Goal: Obtain resource: Download file/media

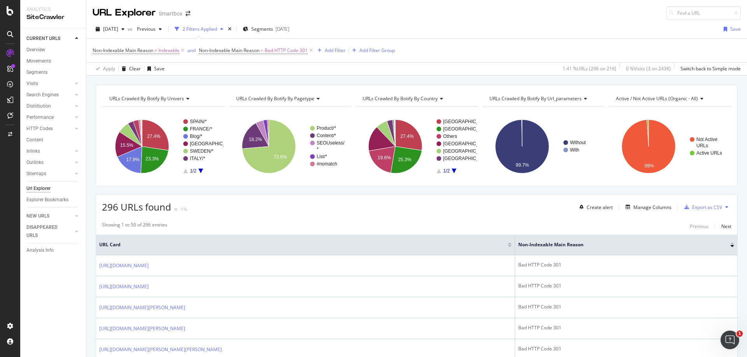
scroll to position [78, 0]
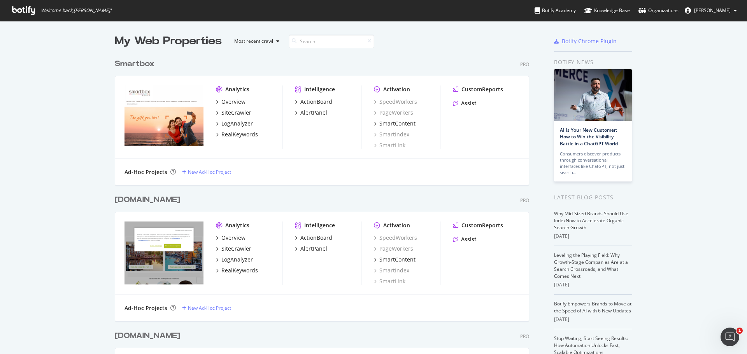
scroll to position [349, 735]
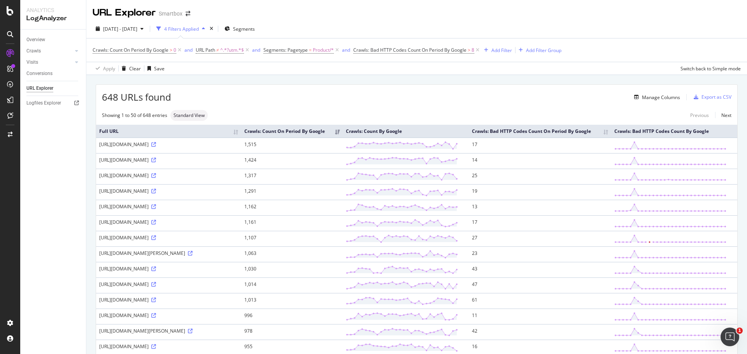
drag, startPoint x: 720, startPoint y: 0, endPoint x: 408, endPoint y: 80, distance: 321.9
click at [148, 68] on icon "button" at bounding box center [149, 68] width 4 height 5
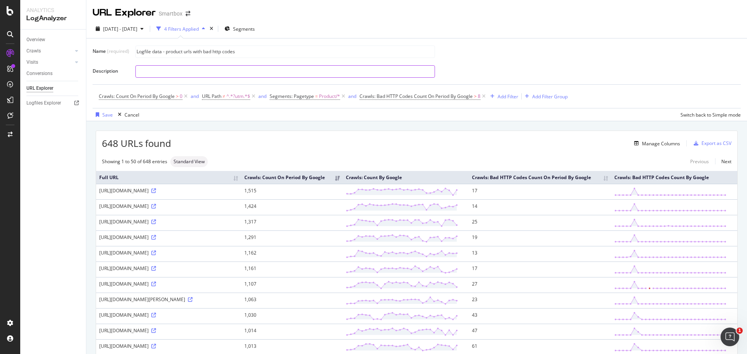
type input "Logfile data - product urls with bad http codes"
click at [203, 71] on input "text" at bounding box center [285, 72] width 299 height 12
type input "O"
type input "i"
type input "It's logfile data showing product pages with bad http codes from google bots"
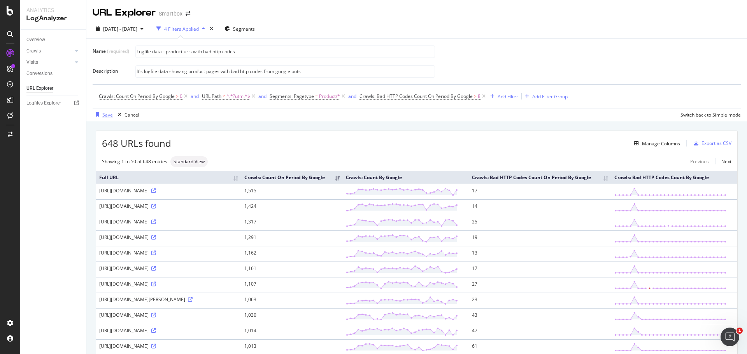
click at [103, 114] on div "Save" at bounding box center [107, 115] width 11 height 7
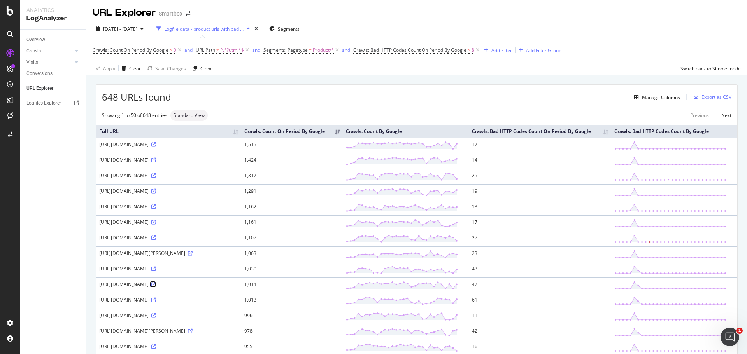
click at [151, 287] on icon at bounding box center [153, 284] width 5 height 5
click at [473, 50] on span "8" at bounding box center [472, 50] width 3 height 11
click at [420, 101] on input "8" at bounding box center [415, 95] width 108 height 12
type input "60"
click at [451, 112] on icon "button" at bounding box center [452, 111] width 4 height 5
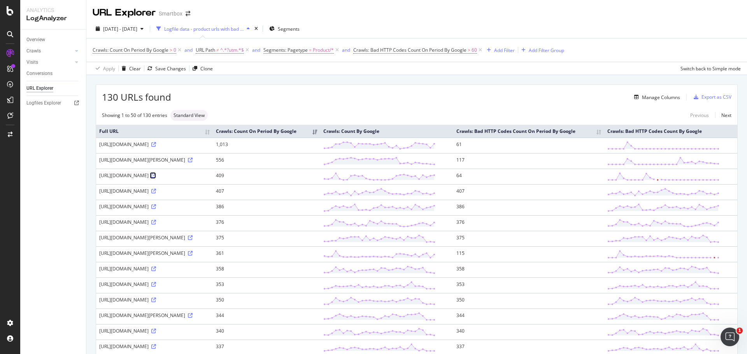
click at [156, 178] on icon at bounding box center [153, 175] width 5 height 5
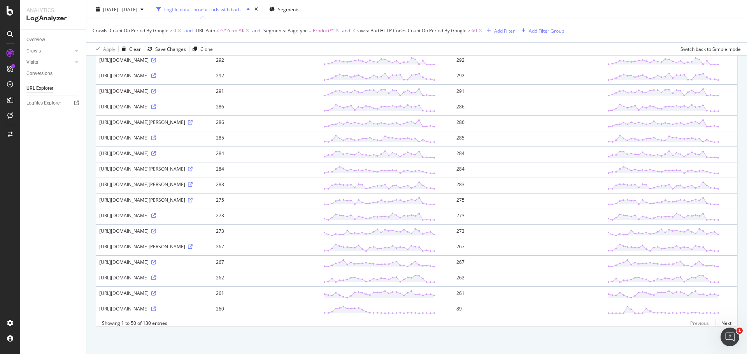
scroll to position [737, 0]
click at [720, 322] on link "Next" at bounding box center [723, 323] width 16 height 11
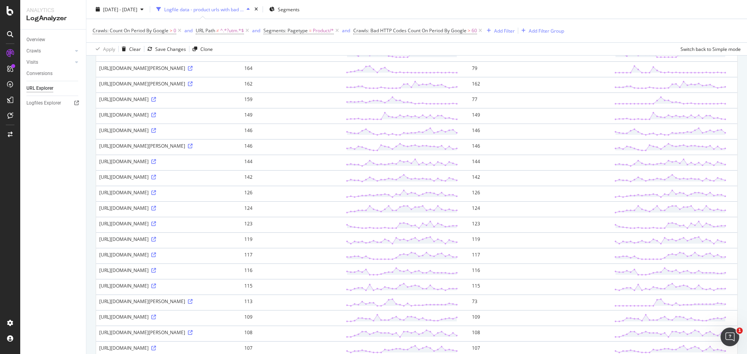
scroll to position [350, 0]
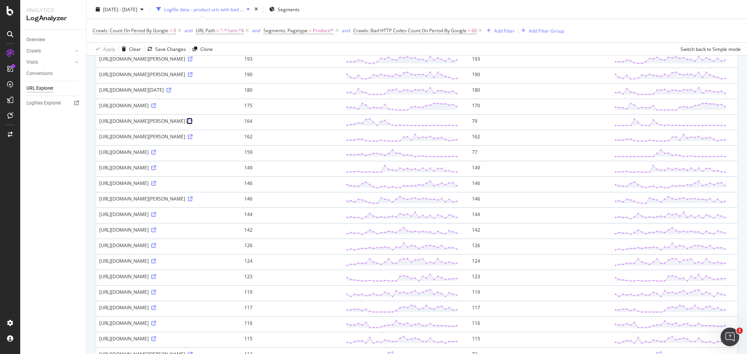
click at [193, 124] on icon at bounding box center [190, 121] width 5 height 5
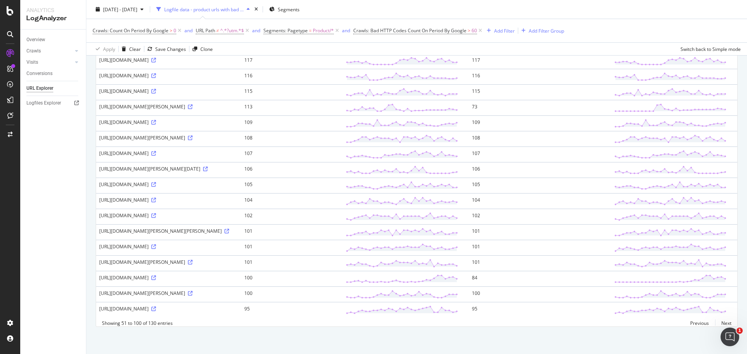
scroll to position [764, 0]
click at [156, 276] on icon at bounding box center [153, 278] width 5 height 5
click at [723, 324] on link "Next" at bounding box center [723, 323] width 16 height 11
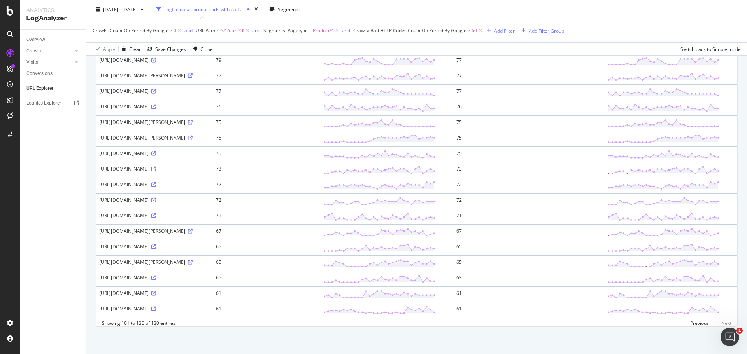
scroll to position [311, 0]
click at [187, 141] on link at bounding box center [190, 138] width 6 height 7
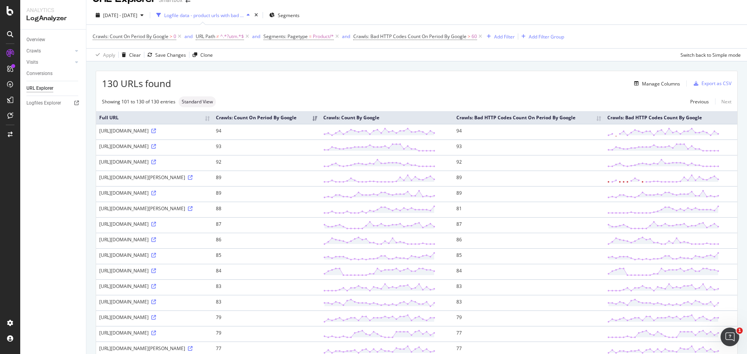
scroll to position [0, 0]
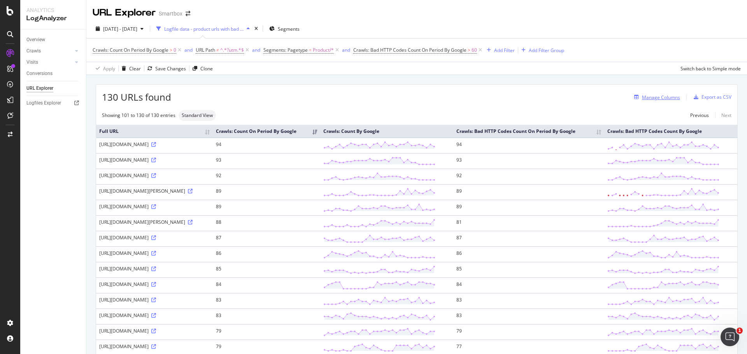
click at [646, 100] on div "Manage Columns" at bounding box center [661, 97] width 38 height 7
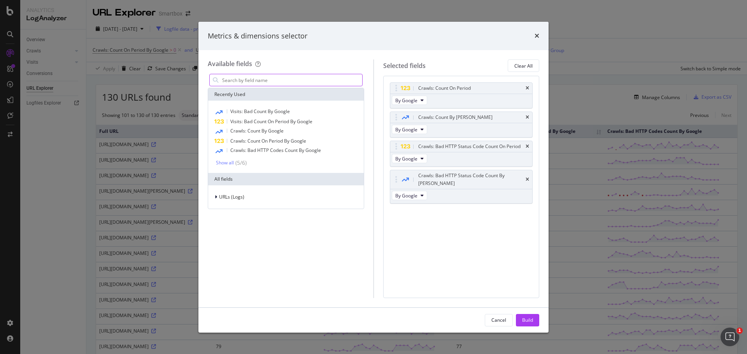
click at [264, 81] on input "modal" at bounding box center [291, 80] width 141 height 12
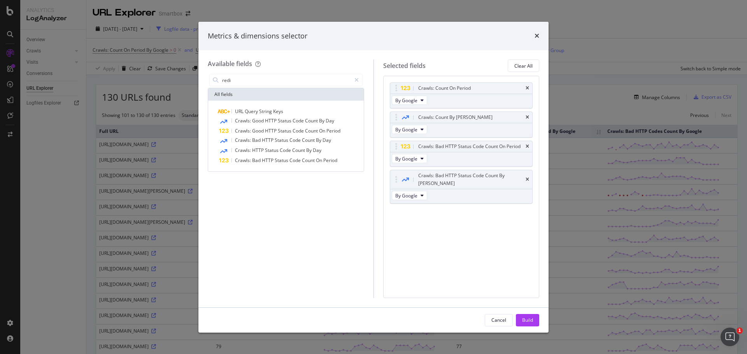
type input "redi"
click at [533, 34] on div "Metrics & dimensions selector" at bounding box center [373, 36] width 331 height 10
click at [540, 35] on div "Metrics & dimensions selector" at bounding box center [373, 36] width 350 height 29
click at [535, 36] on icon "times" at bounding box center [536, 36] width 5 height 6
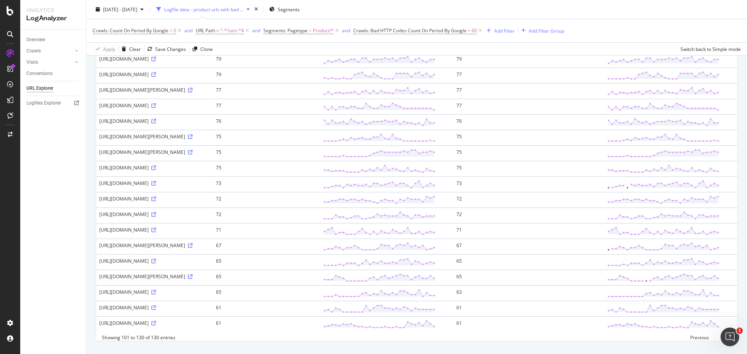
scroll to position [405, 0]
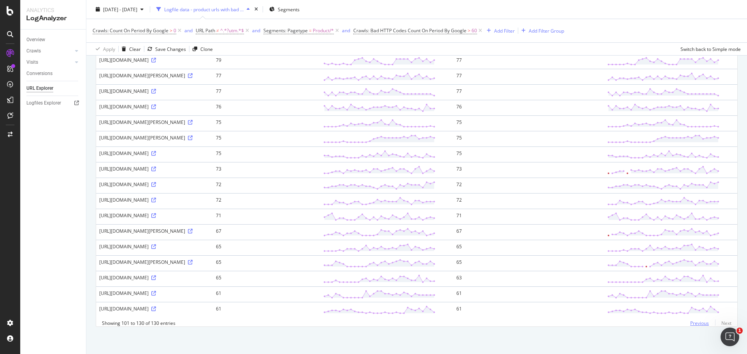
click at [692, 324] on link "Previous" at bounding box center [699, 323] width 31 height 11
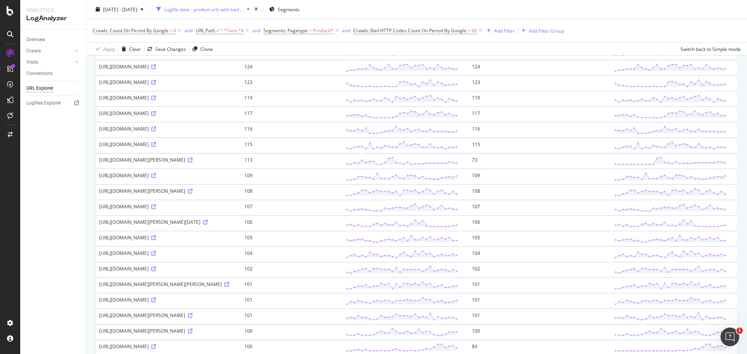
scroll to position [764, 0]
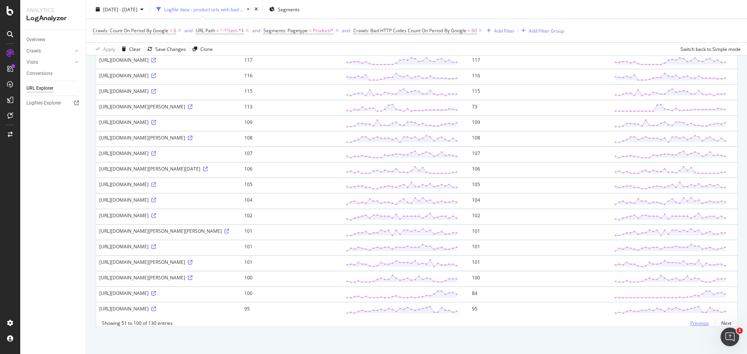
click at [687, 326] on link "Previous" at bounding box center [699, 323] width 31 height 11
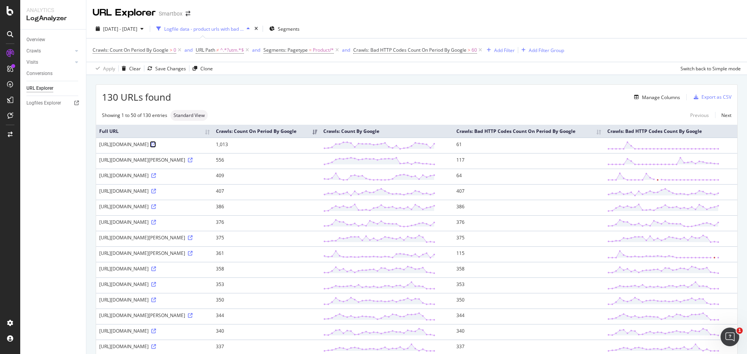
click at [151, 147] on icon at bounding box center [153, 144] width 5 height 5
click at [475, 48] on span "60" at bounding box center [473, 50] width 5 height 11
click at [439, 93] on input "60" at bounding box center [415, 95] width 108 height 12
type input "65"
drag, startPoint x: 464, startPoint y: 115, endPoint x: 475, endPoint y: 91, distance: 25.4
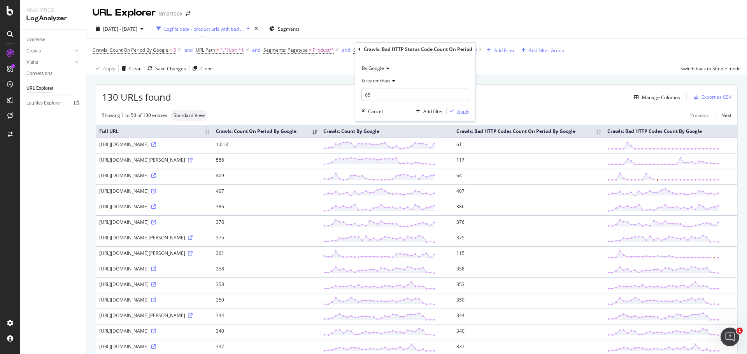
click at [464, 114] on div "Apply" at bounding box center [458, 111] width 23 height 7
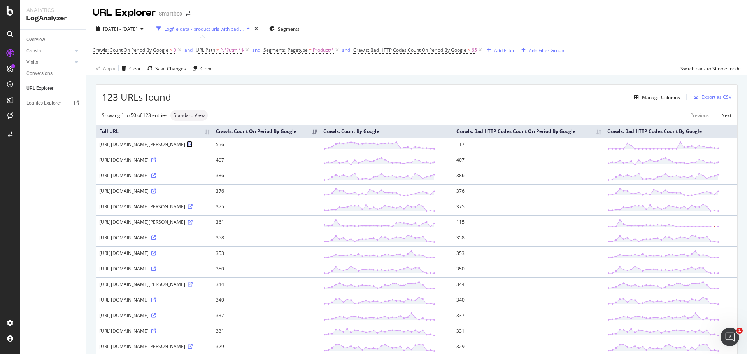
click at [188, 147] on icon at bounding box center [190, 144] width 5 height 5
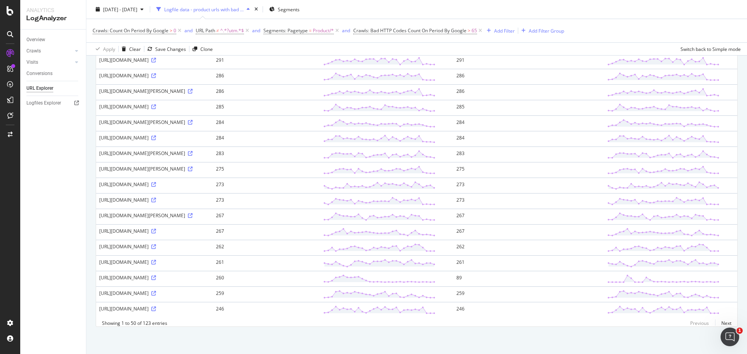
scroll to position [777, 0]
click at [720, 324] on link "Next" at bounding box center [723, 323] width 16 height 11
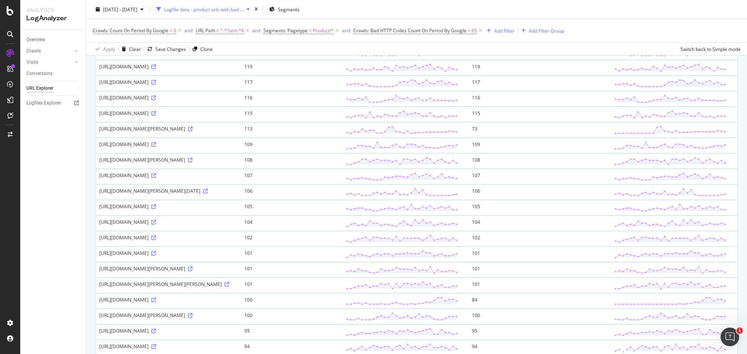
scroll to position [350, 0]
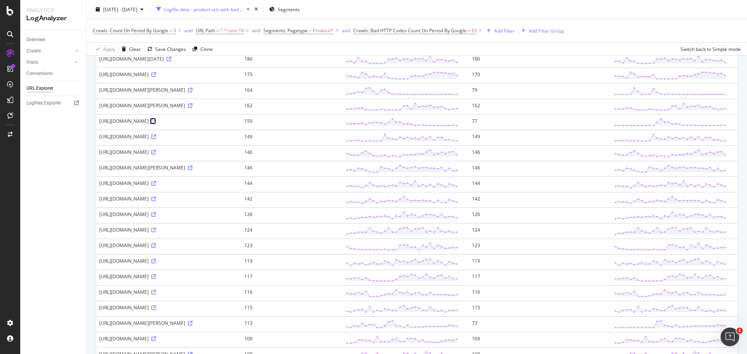
click at [151, 124] on icon at bounding box center [153, 121] width 5 height 5
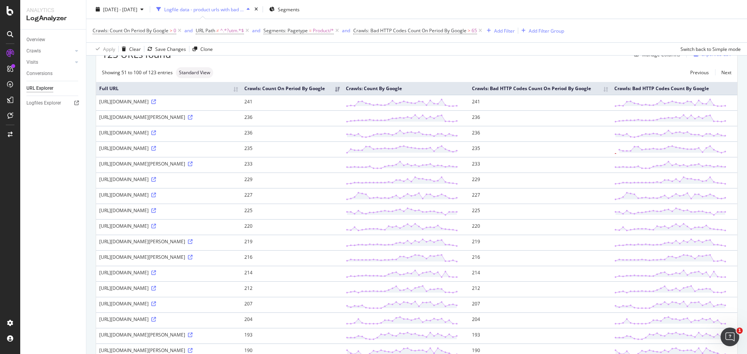
scroll to position [0, 0]
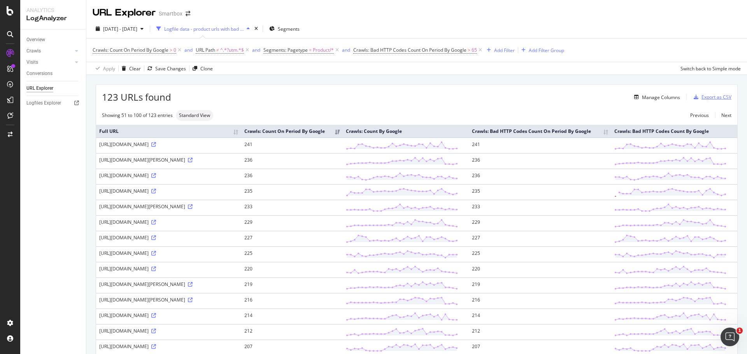
click at [712, 93] on div "Export as CSV" at bounding box center [710, 97] width 41 height 12
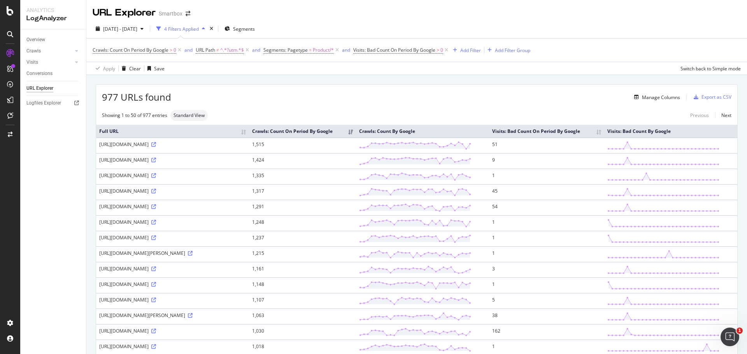
click at [246, 148] on div "https://www.smartbox.com/it/nostri-smartbox/soggiorni/fuga-di-3-giorni-e-2-cene…" at bounding box center [172, 144] width 147 height 7
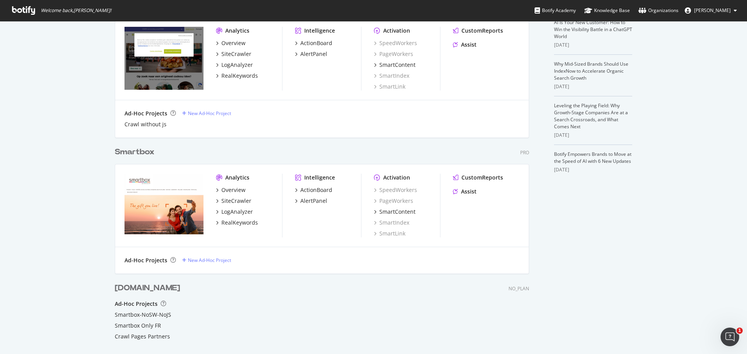
scroll to position [233, 0]
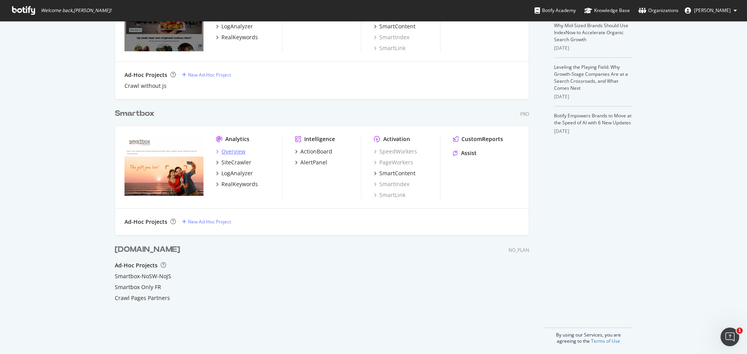
click at [227, 149] on div "Overview" at bounding box center [233, 152] width 24 height 8
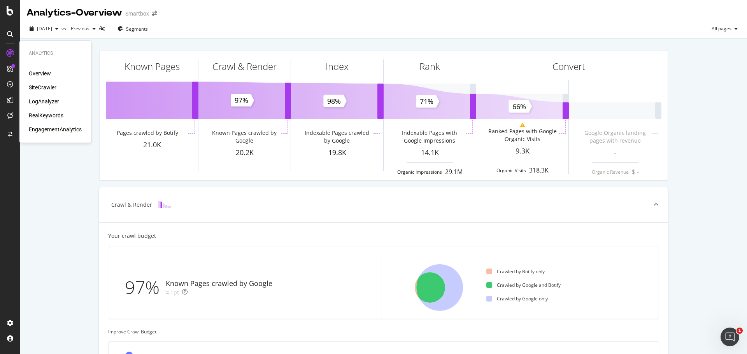
click at [42, 88] on div "SiteCrawler" at bounding box center [43, 88] width 28 height 8
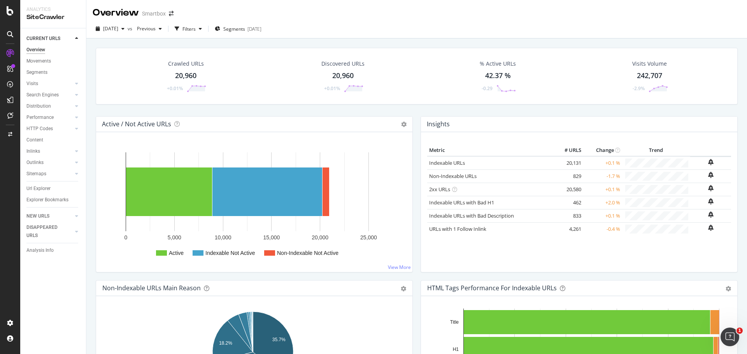
click at [411, 110] on div "Crawled URLs 20,960 +0.01% Discovered URLs 20,960 +0.01% % Active URLs 42.37 % …" at bounding box center [417, 82] width 650 height 68
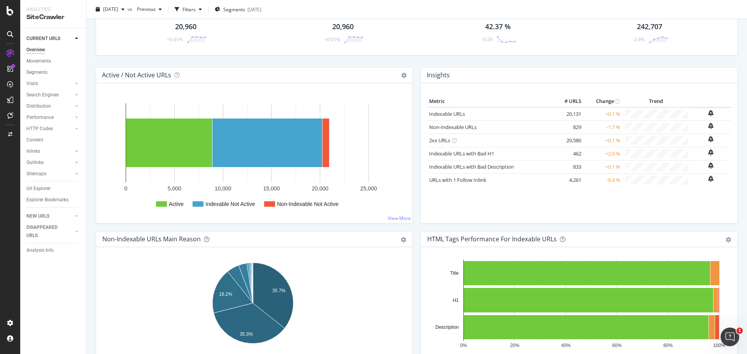
scroll to position [194, 0]
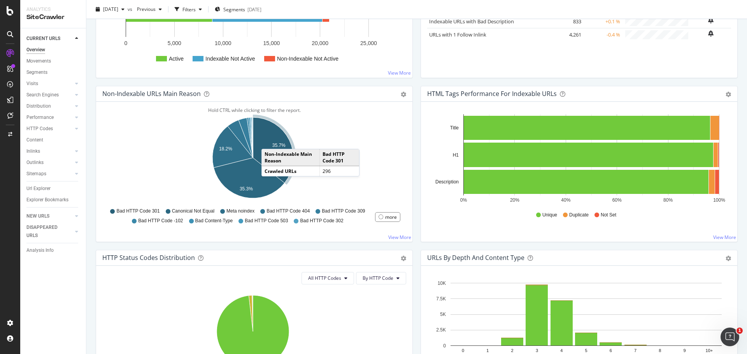
click at [269, 141] on icon "A chart." at bounding box center [273, 150] width 40 height 66
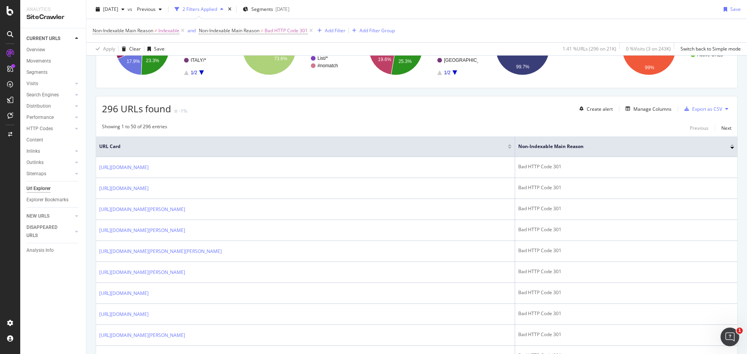
scroll to position [39, 0]
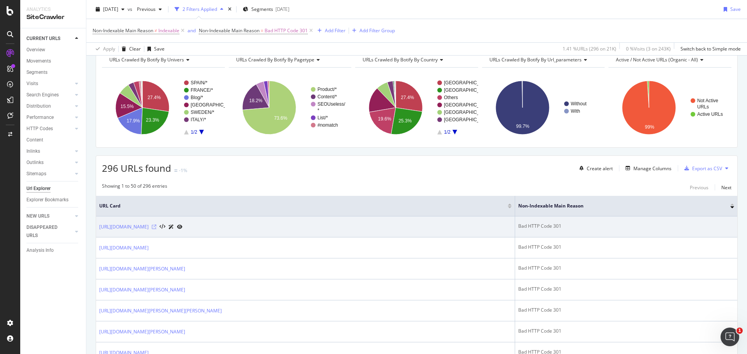
click at [156, 227] on icon at bounding box center [154, 227] width 5 height 5
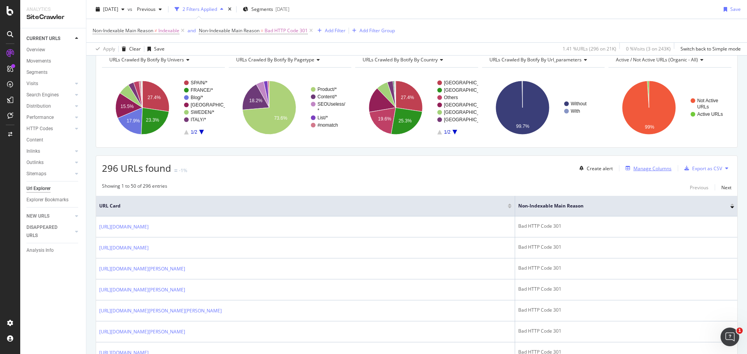
click at [627, 170] on div "button" at bounding box center [627, 168] width 11 height 5
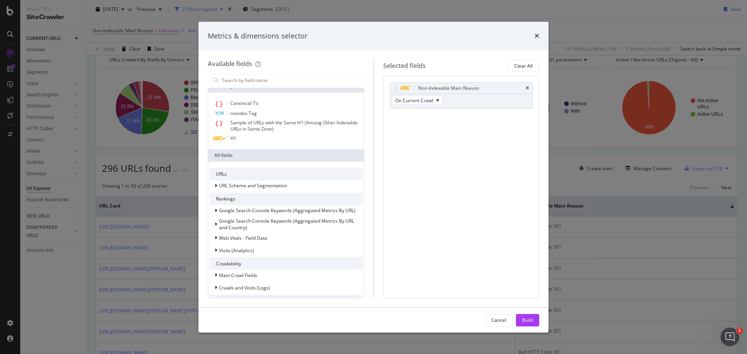
scroll to position [4, 0]
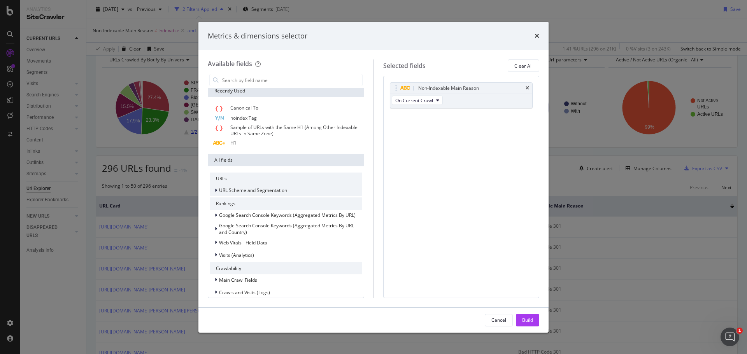
click at [217, 187] on div "modal" at bounding box center [216, 191] width 5 height 8
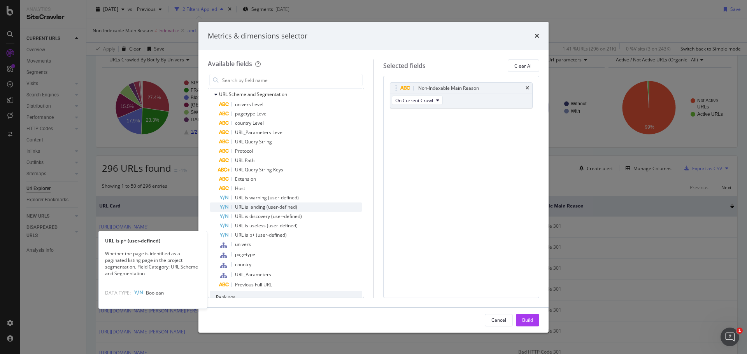
scroll to position [81, 0]
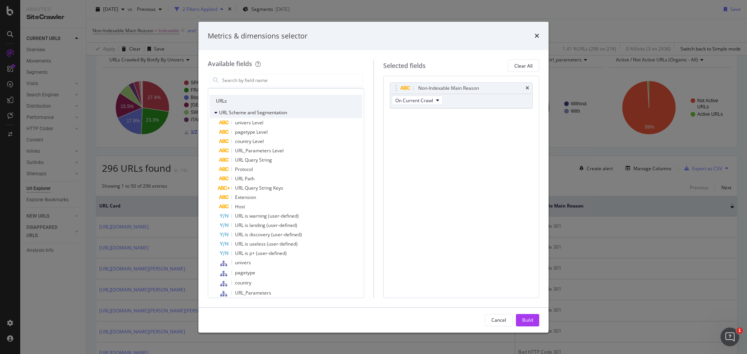
click at [212, 112] on div "URL Scheme and Segmentation" at bounding box center [248, 113] width 77 height 8
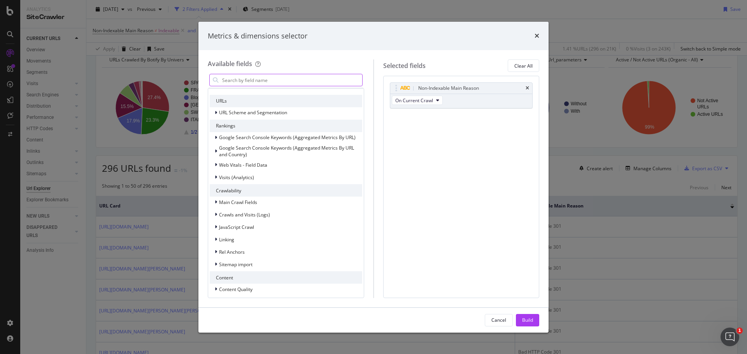
click at [266, 80] on input "modal" at bounding box center [291, 80] width 141 height 12
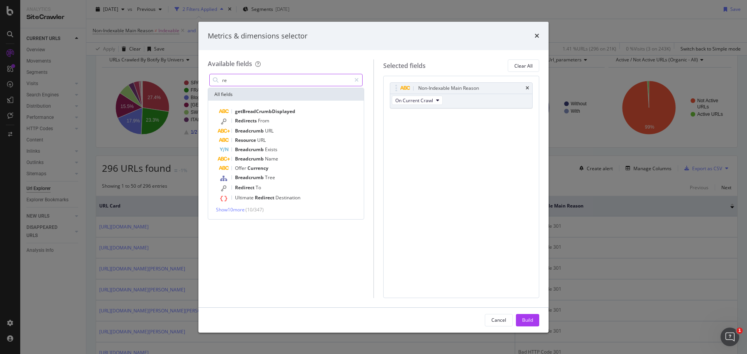
scroll to position [0, 0]
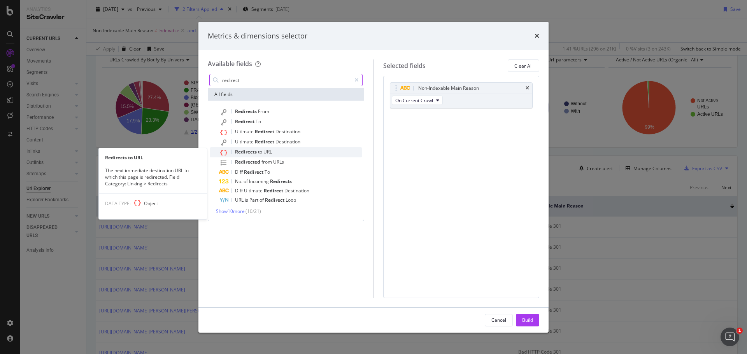
type input "redirect"
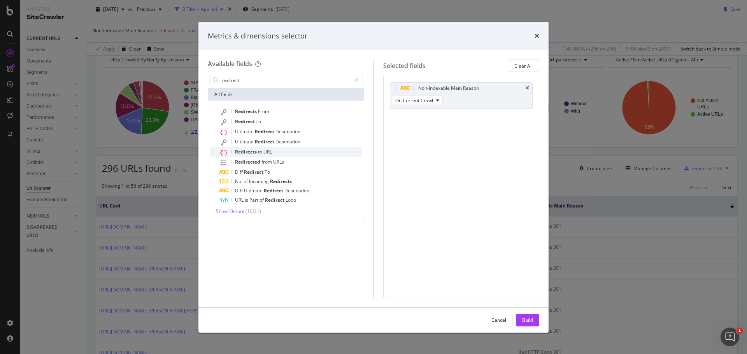
click at [303, 155] on div "Redirects to URL" at bounding box center [290, 152] width 143 height 10
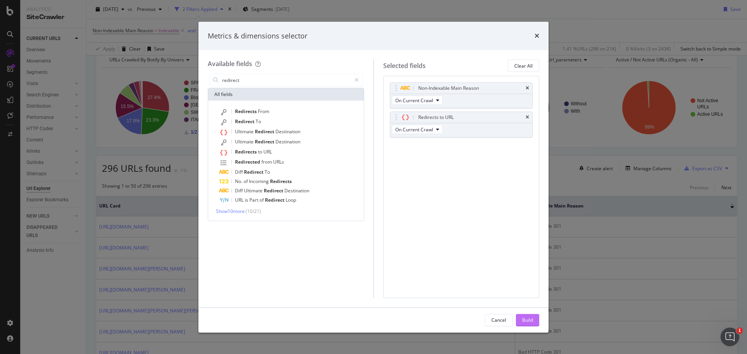
click at [524, 321] on div "Build" at bounding box center [527, 320] width 11 height 7
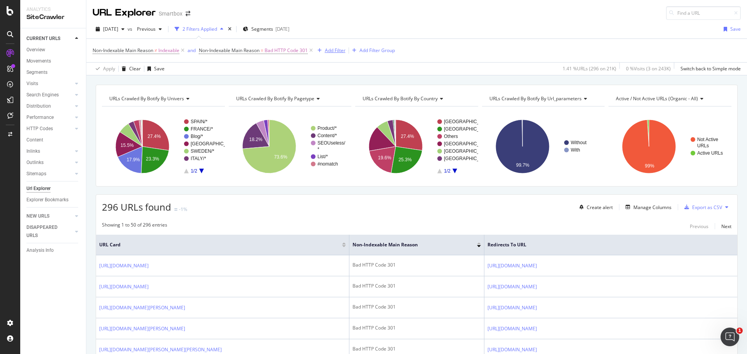
click at [327, 53] on div "Add Filter" at bounding box center [335, 50] width 21 height 7
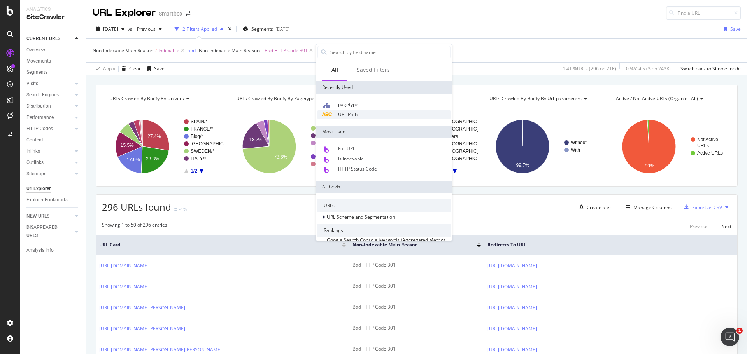
click at [366, 114] on div "URL Path" at bounding box center [383, 114] width 133 height 9
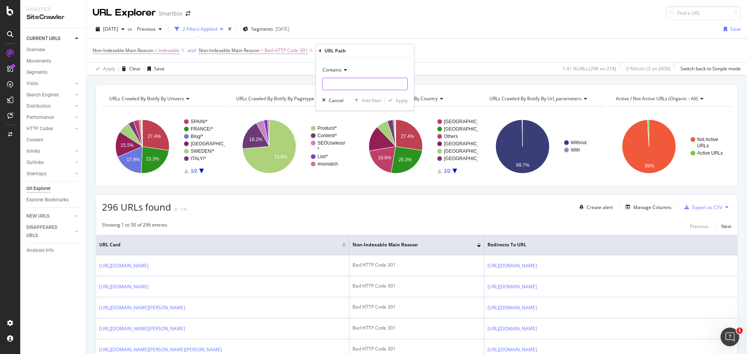
click at [338, 81] on input "text" at bounding box center [364, 84] width 85 height 12
click at [330, 64] on div "Contains" at bounding box center [365, 70] width 86 height 12
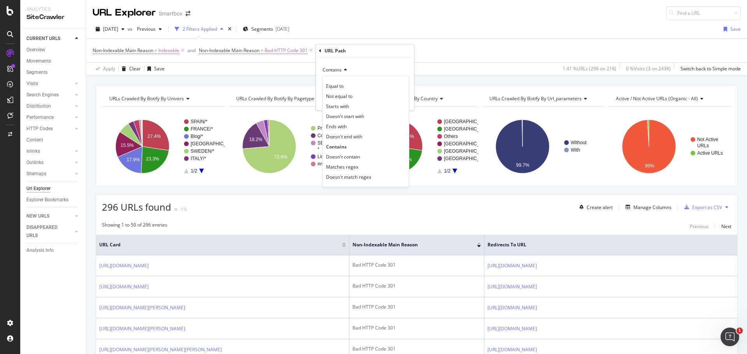
click at [364, 68] on div "Contains" at bounding box center [365, 70] width 86 height 12
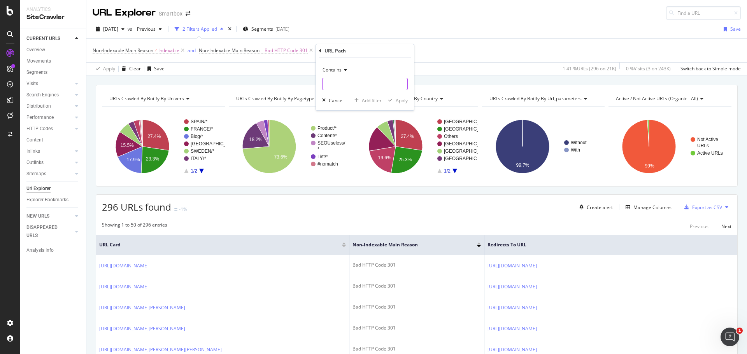
click at [359, 79] on input "text" at bounding box center [364, 84] width 85 height 12
type input ".html"
click at [404, 97] on div "Apply" at bounding box center [402, 100] width 12 height 7
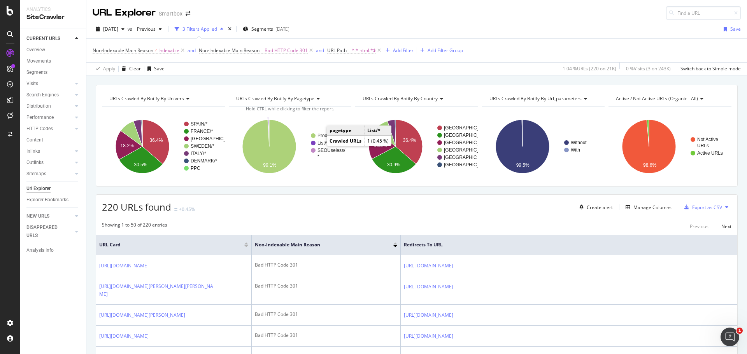
click at [319, 144] on text "List/*" at bounding box center [322, 142] width 11 height 5
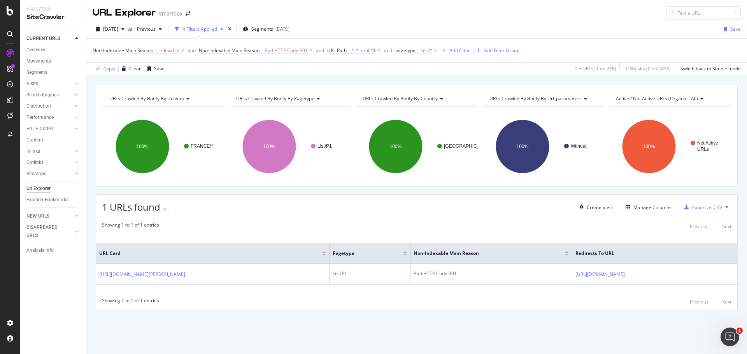
click at [432, 49] on span "List/*" at bounding box center [426, 50] width 12 height 11
click at [427, 29] on div "[DATE] vs Previous 4 Filters Applied Segments [DATE] Save" at bounding box center [416, 31] width 660 height 16
click at [415, 53] on span "pagetype" at bounding box center [405, 50] width 20 height 7
click at [448, 32] on div "[DATE] vs Previous 4 Filters Applied Segments [DATE] Save" at bounding box center [416, 31] width 660 height 16
click at [435, 51] on icon at bounding box center [435, 51] width 7 height 8
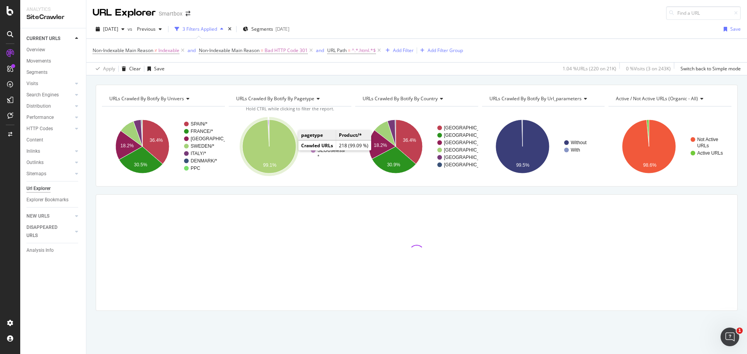
click at [284, 155] on icon "A chart." at bounding box center [269, 147] width 54 height 54
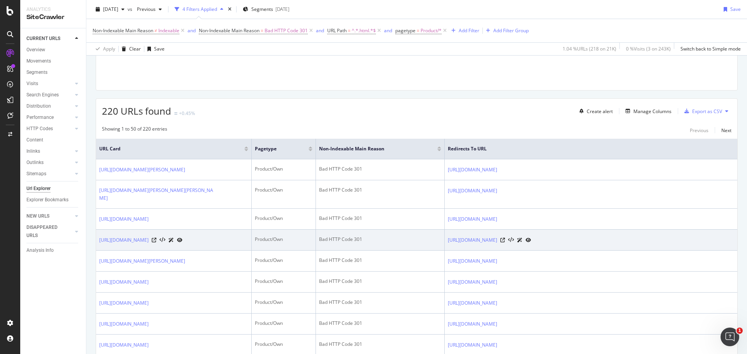
scroll to position [233, 0]
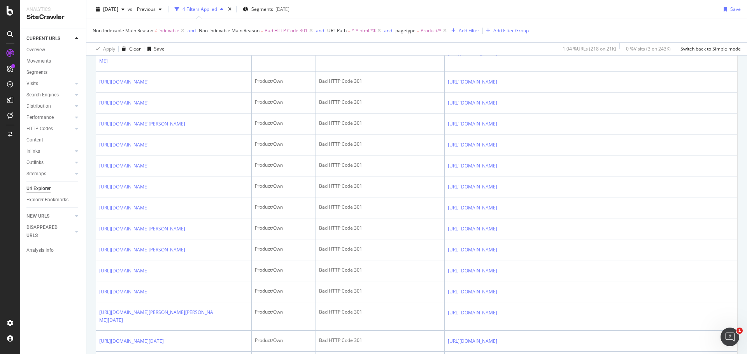
click at [63, 285] on div "CURRENT URLS Overview Movements Segments Visits Analysis Orphan URLs Search Eng…" at bounding box center [53, 191] width 66 height 326
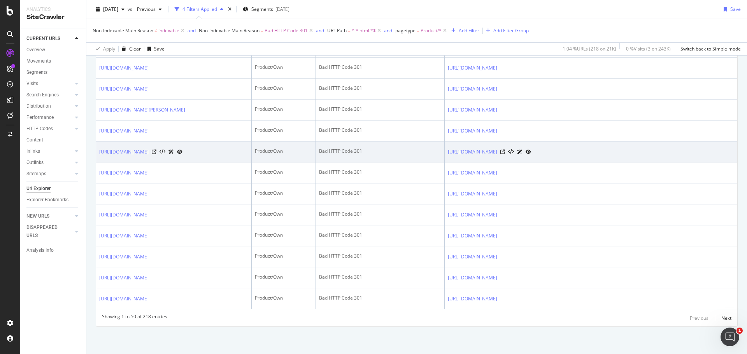
scroll to position [1750, 0]
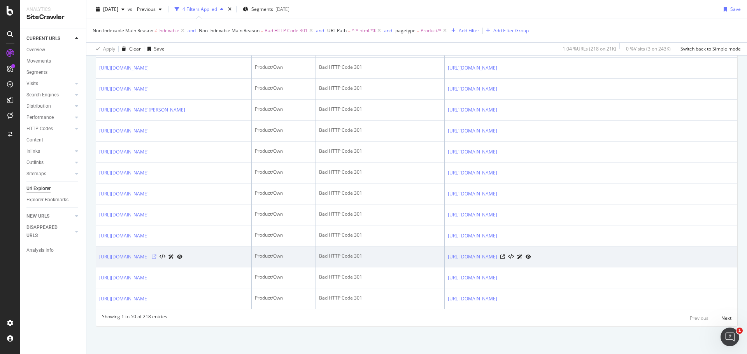
click at [156, 255] on icon at bounding box center [154, 257] width 5 height 5
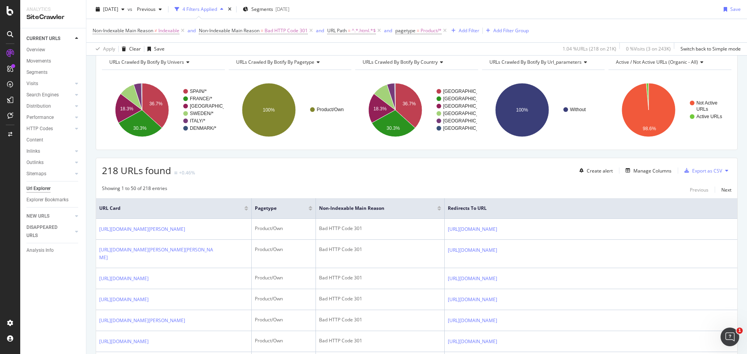
scroll to position [0, 0]
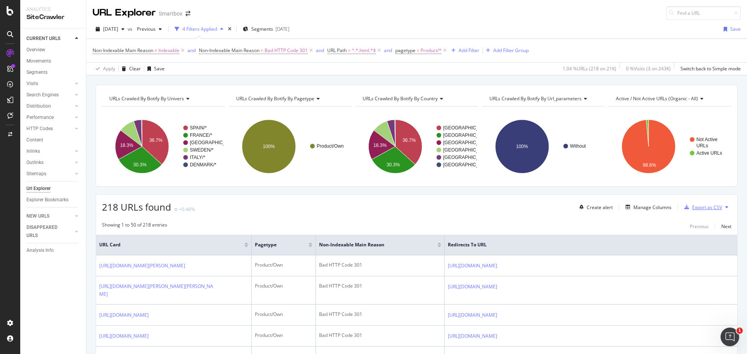
click at [693, 208] on div "Export as CSV" at bounding box center [707, 207] width 30 height 7
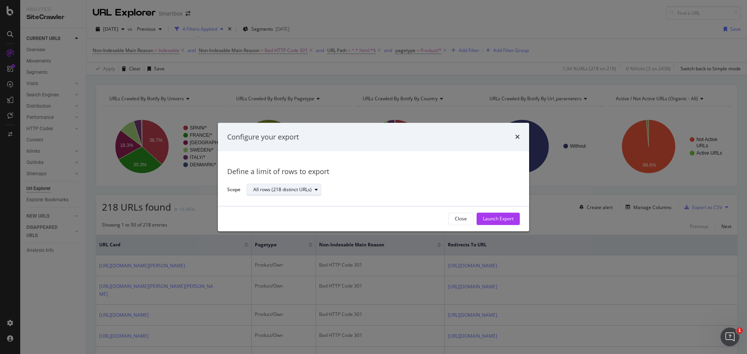
click at [309, 191] on div "All rows (218 distinct URLs)" at bounding box center [282, 190] width 58 height 5
click at [319, 188] on div "modal" at bounding box center [316, 190] width 9 height 5
click at [489, 219] on div "Launch Export" at bounding box center [498, 219] width 31 height 7
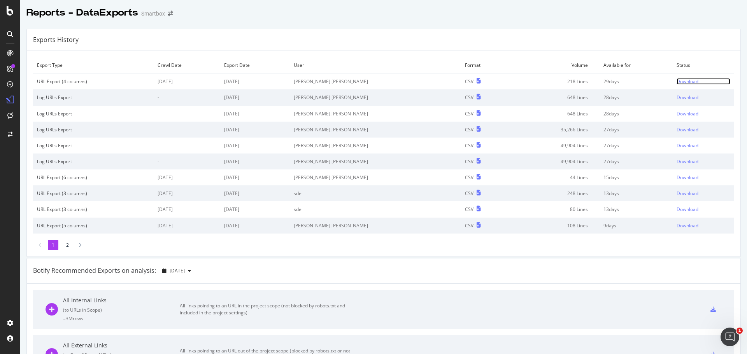
click at [676, 79] on div "Download" at bounding box center [687, 81] width 22 height 7
